Goal: Information Seeking & Learning: Learn about a topic

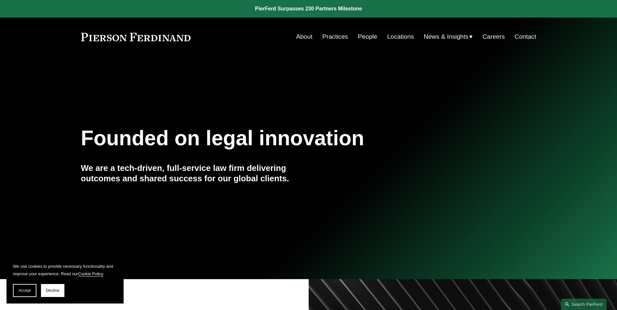
click at [365, 39] on link "People" at bounding box center [368, 37] width 20 height 12
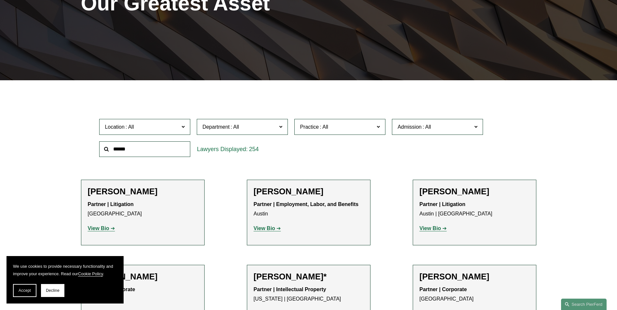
scroll to position [130, 0]
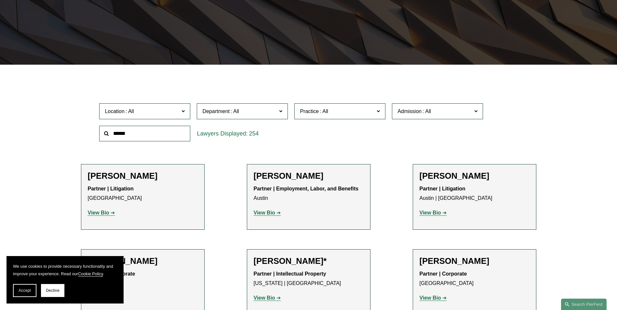
click at [162, 134] on input "text" at bounding box center [144, 134] width 91 height 16
type input "******"
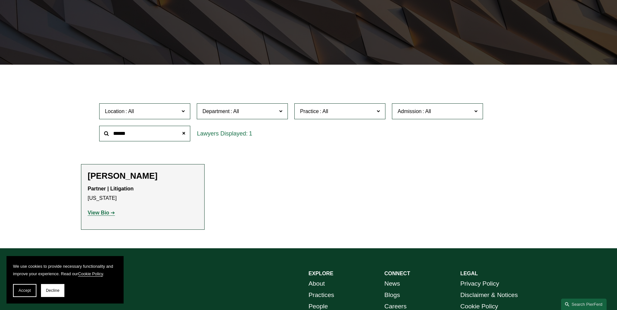
click at [138, 180] on h2 "[PERSON_NAME]" at bounding box center [143, 176] width 110 height 10
click at [100, 212] on strong "View Bio" at bounding box center [98, 213] width 21 height 6
drag, startPoint x: 146, startPoint y: 137, endPoint x: 81, endPoint y: 133, distance: 65.1
click at [81, 133] on div "Location All [GEOGRAPHIC_DATA] [GEOGRAPHIC_DATA] [GEOGRAPHIC_DATA] [GEOGRAPHIC_…" at bounding box center [308, 122] width 455 height 45
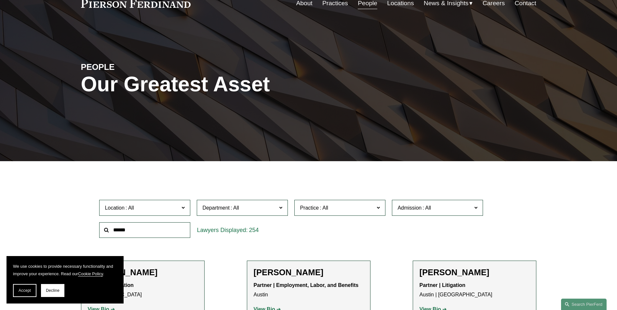
scroll to position [33, 0]
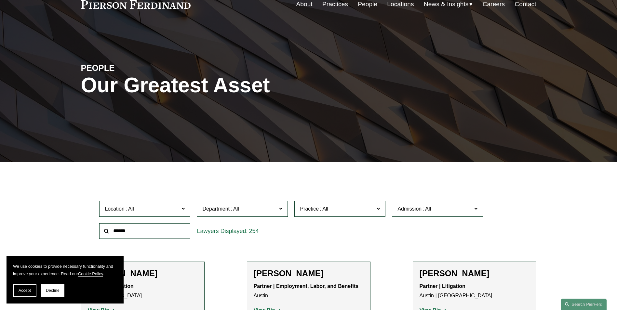
click at [239, 203] on label "Department" at bounding box center [242, 209] width 91 height 16
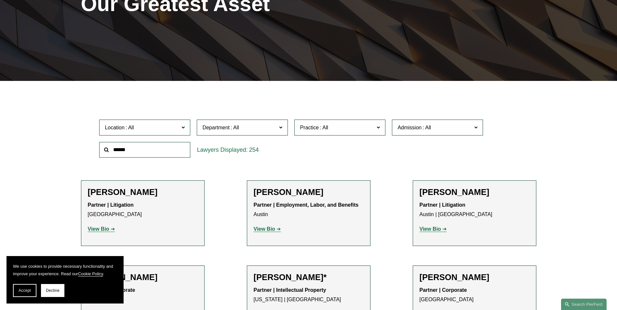
scroll to position [130, 0]
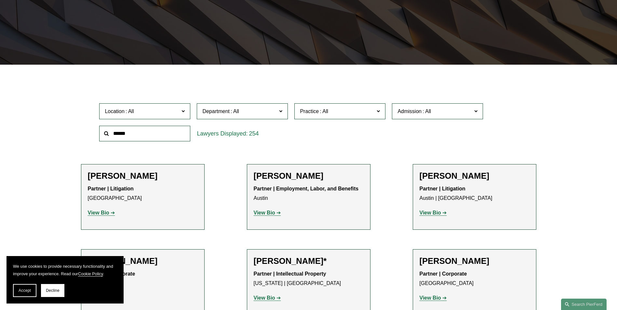
click at [314, 113] on span "Practice" at bounding box center [309, 112] width 19 height 6
click at [0, 0] on link "Cyber, Privacy & Technology" at bounding box center [0, 0] width 0 height 0
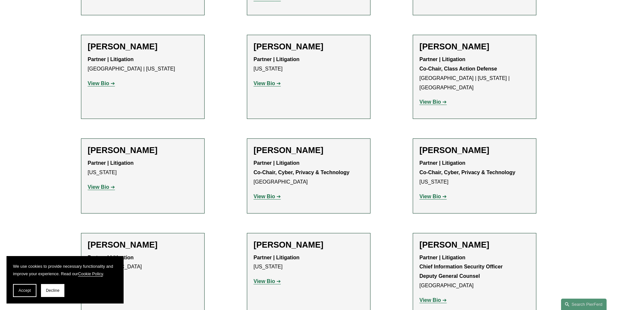
scroll to position [943, 0]
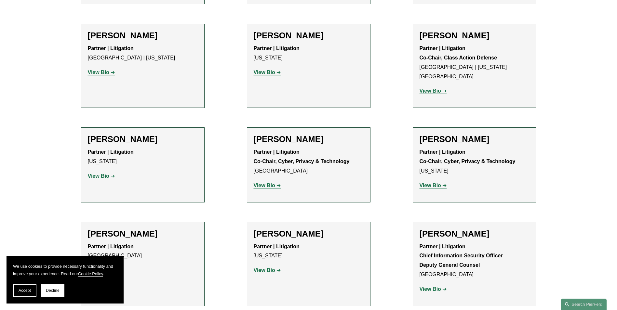
click at [263, 183] on strong "View Bio" at bounding box center [264, 186] width 21 height 6
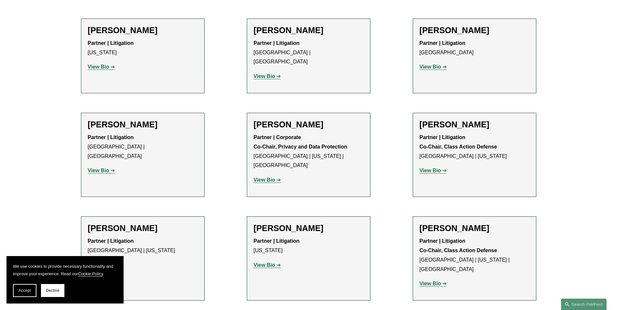
scroll to position [748, 0]
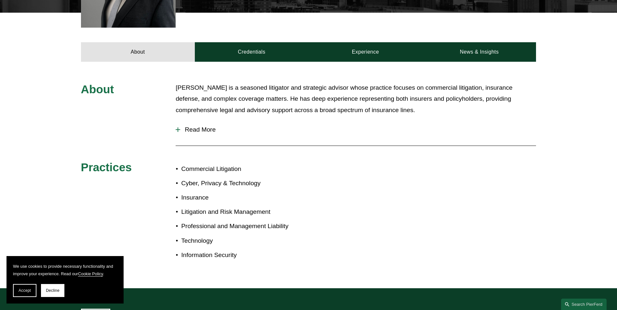
scroll to position [130, 0]
